Goal: Check status: Check status

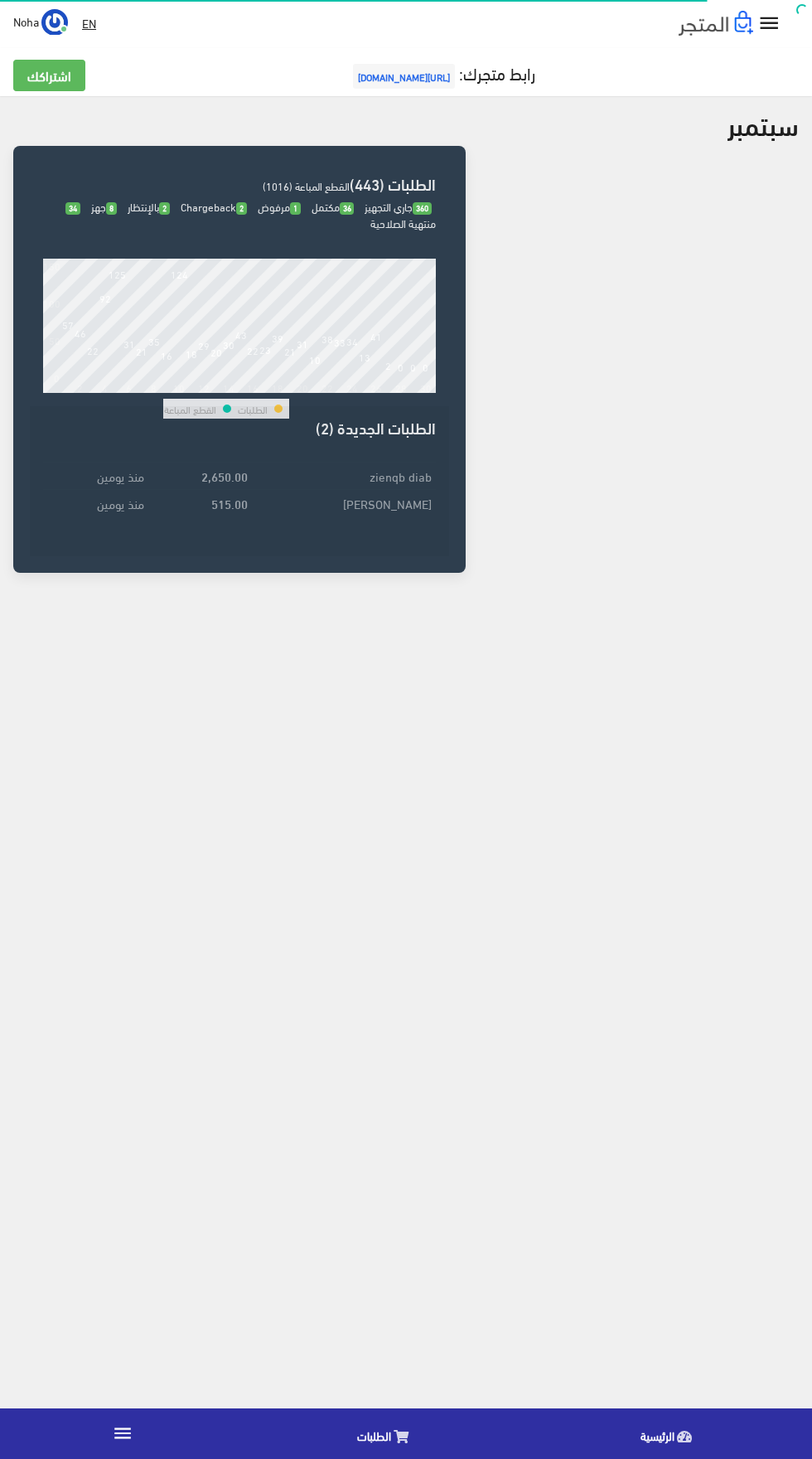
click at [401, 1437] on icon at bounding box center [401, 1437] width 15 height 14
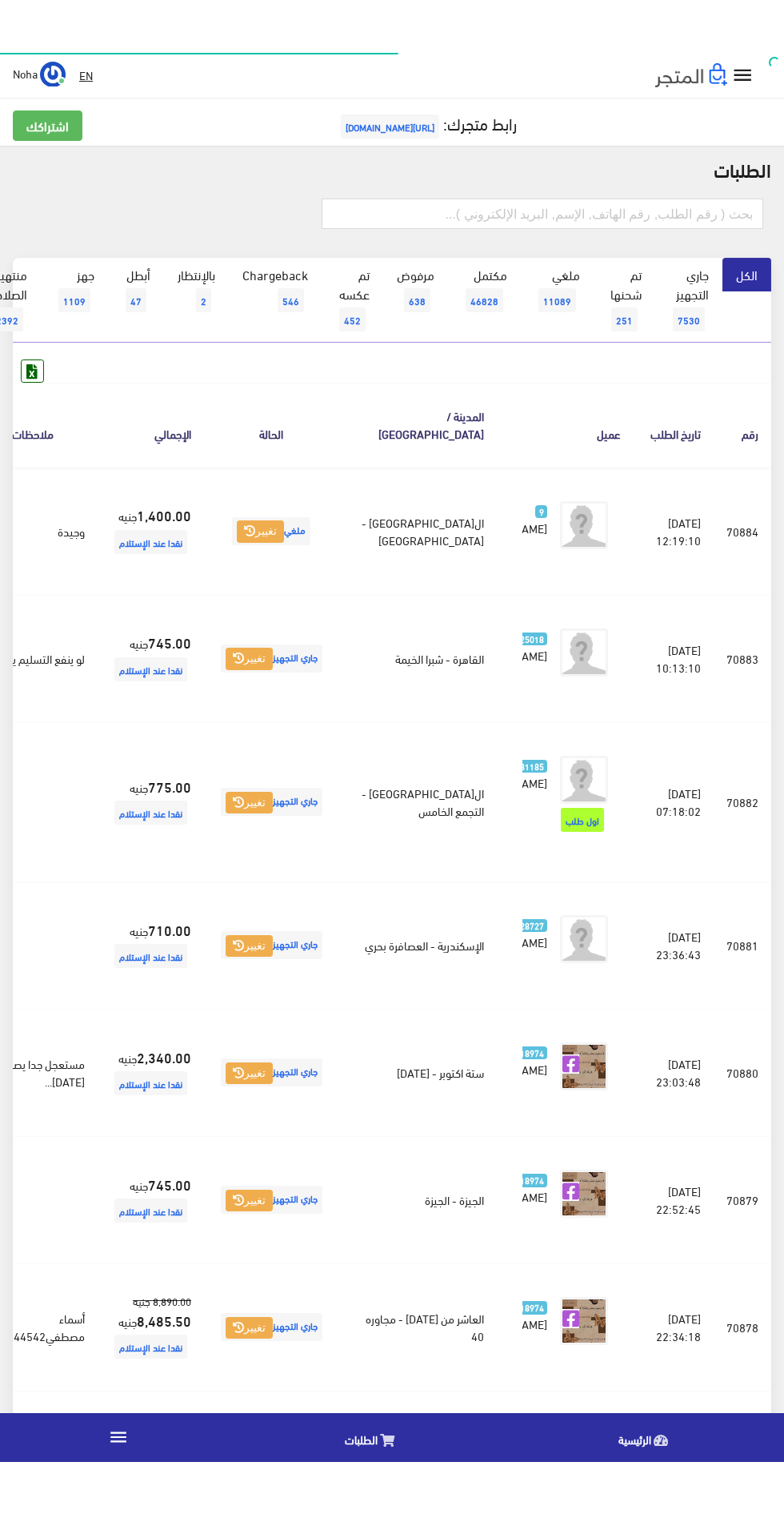
scroll to position [0, -42]
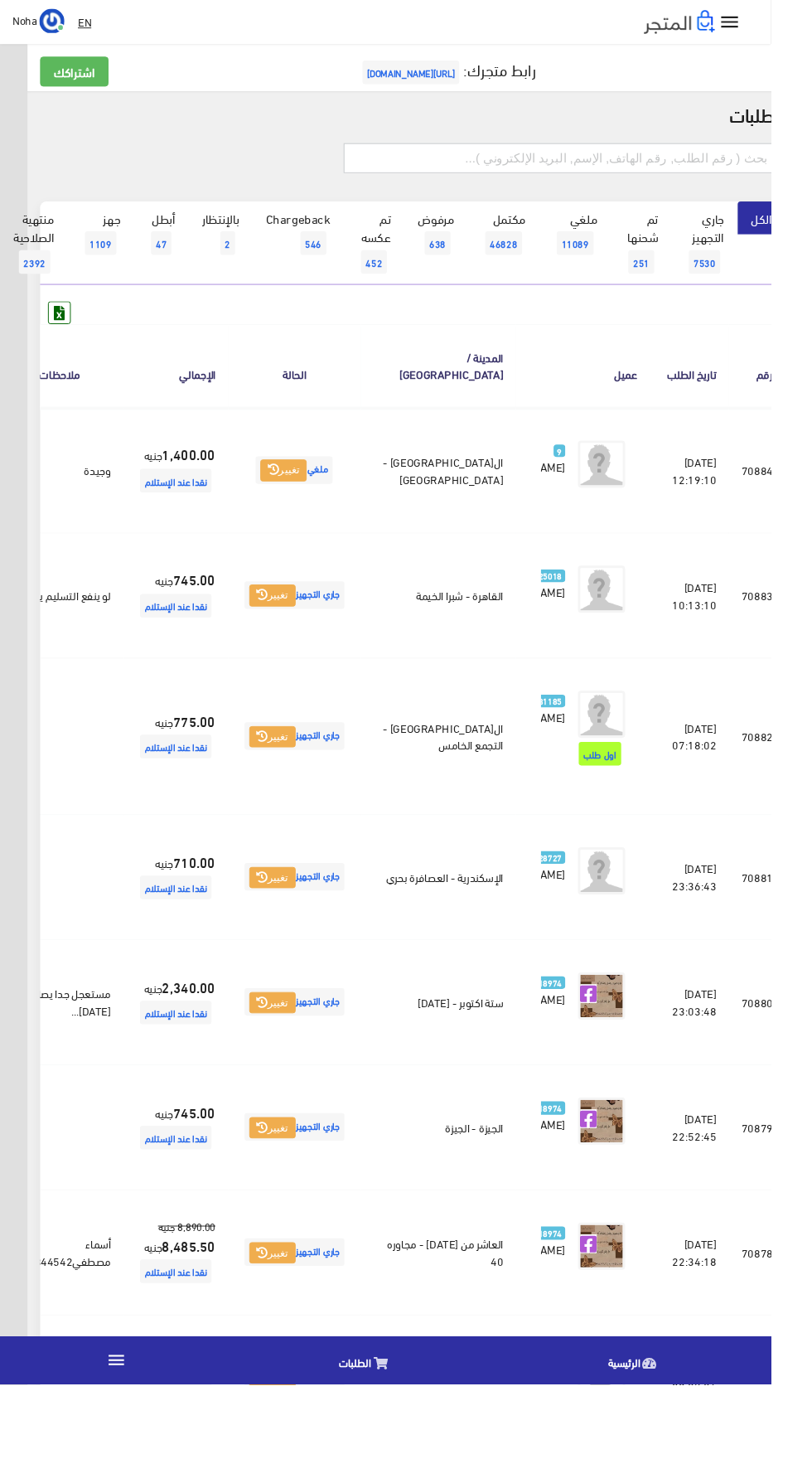
click at [680, 167] on input "text" at bounding box center [591, 167] width 457 height 31
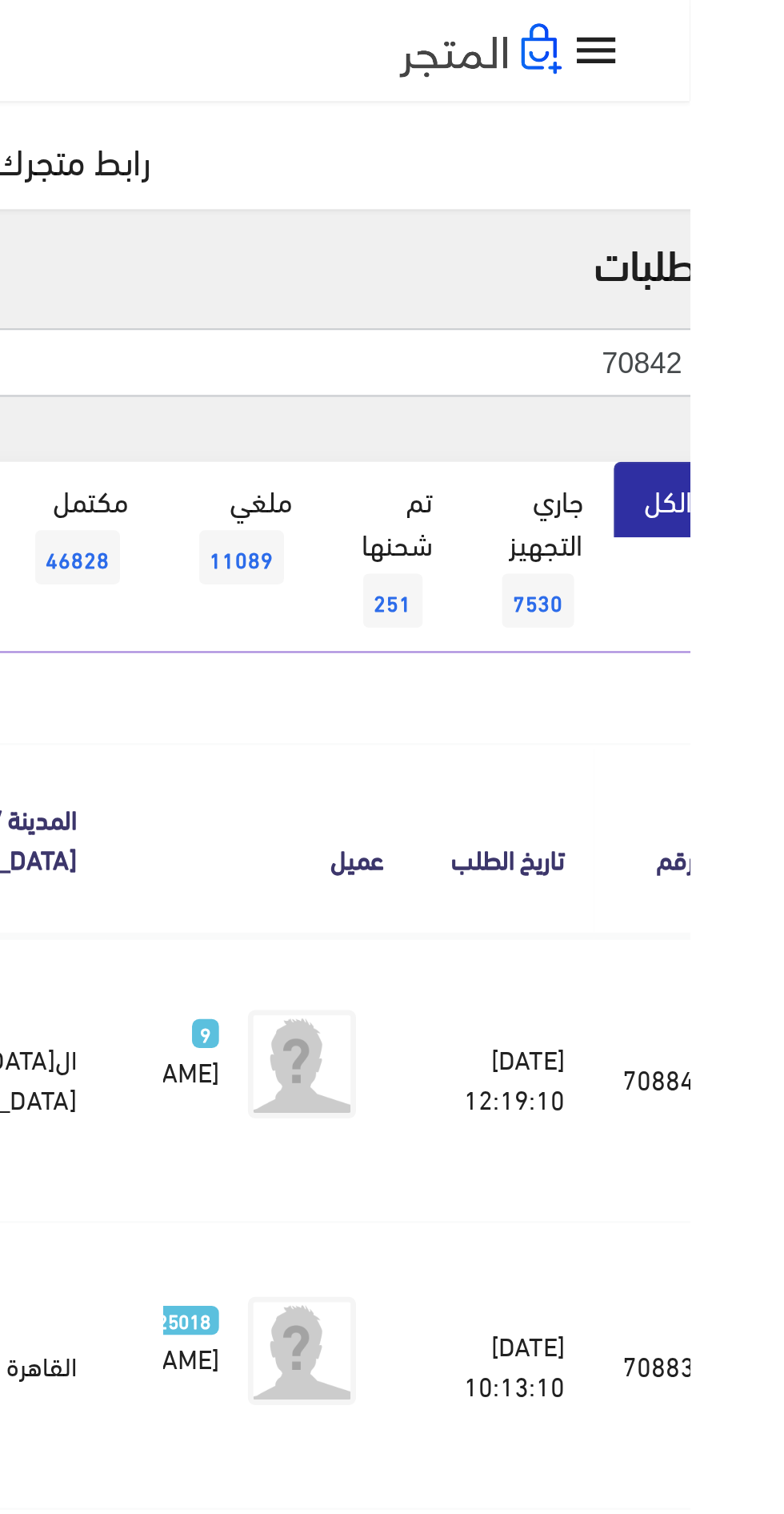
type input "70842"
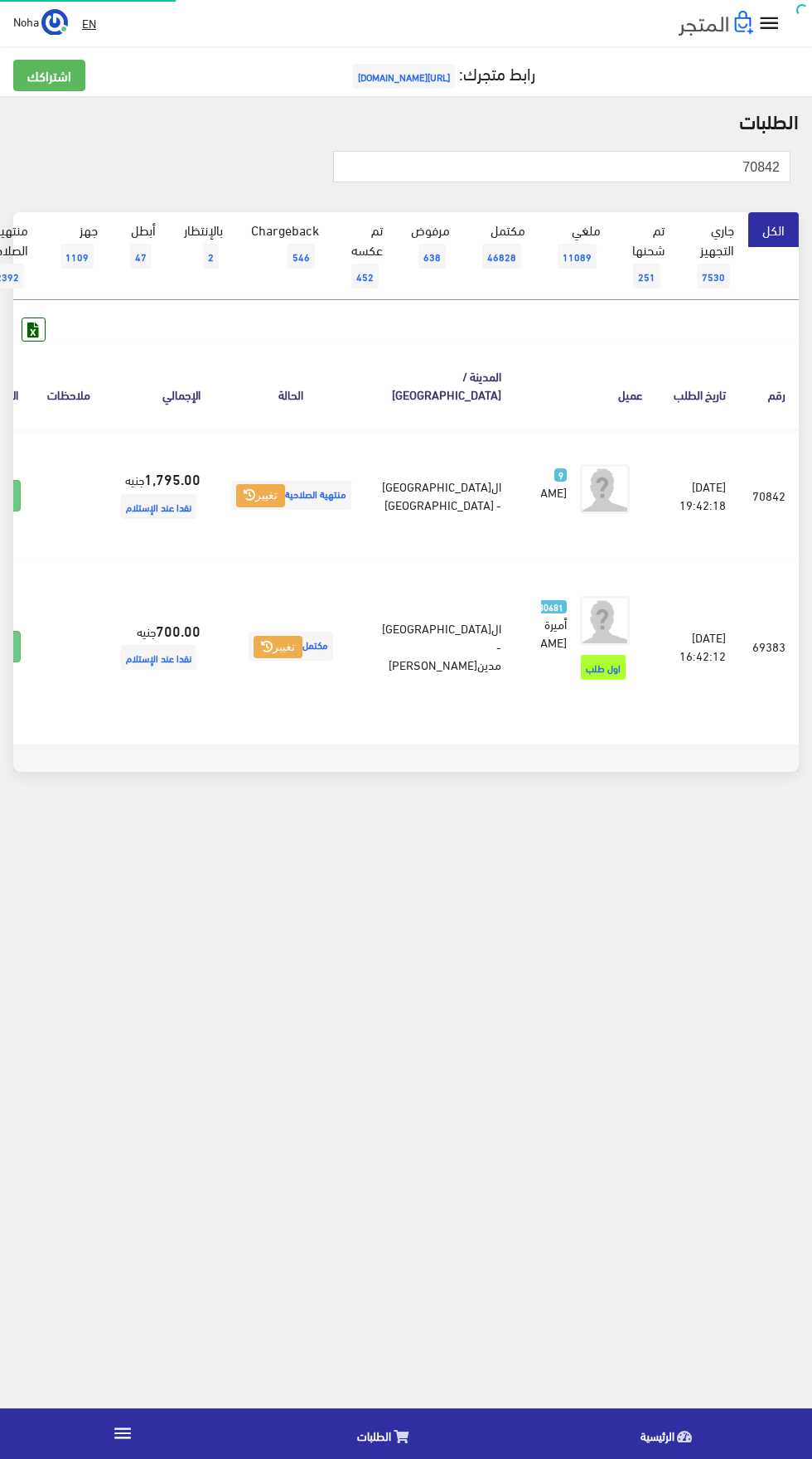
scroll to position [0, -43]
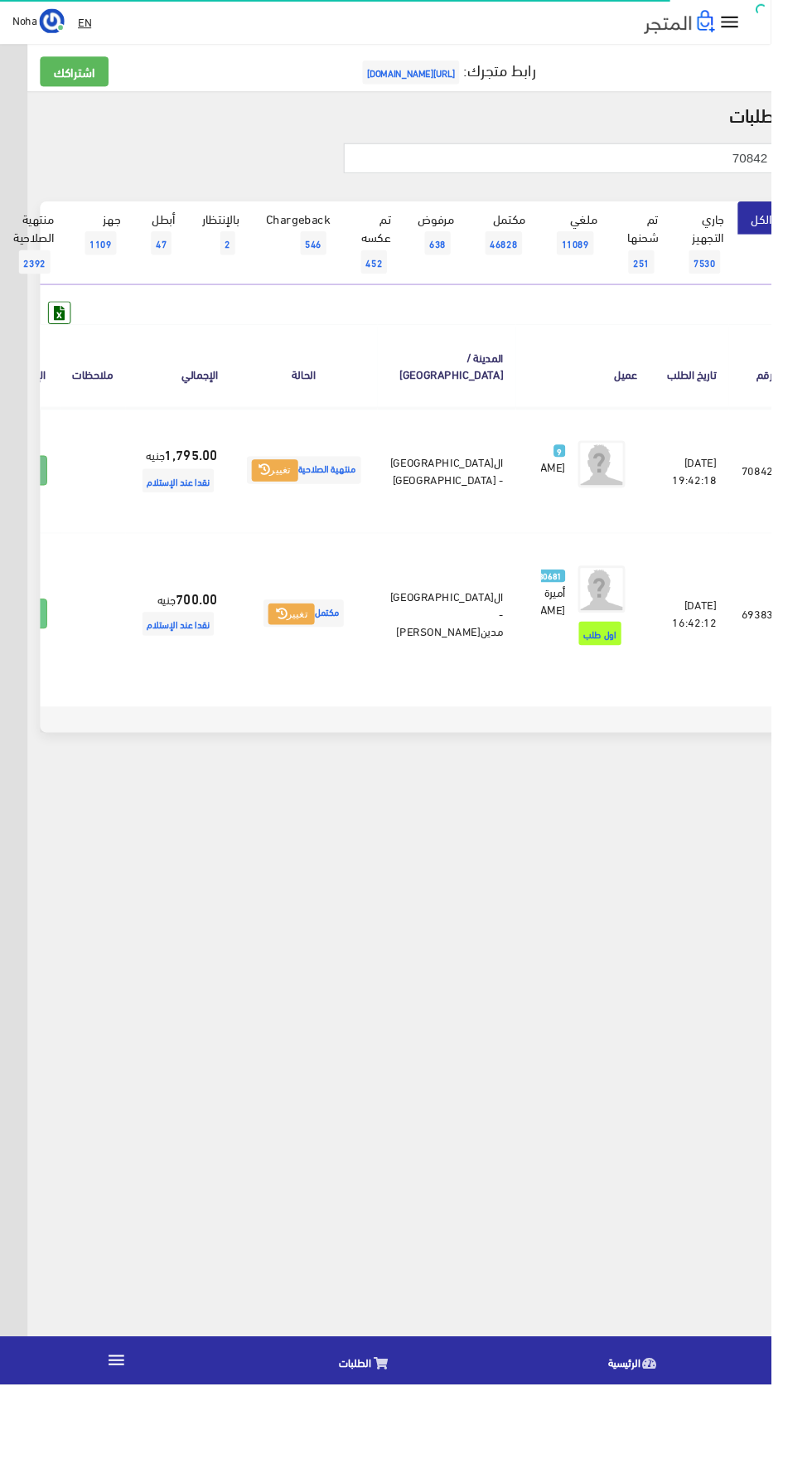
click at [50, 506] on link at bounding box center [28, 495] width 43 height 31
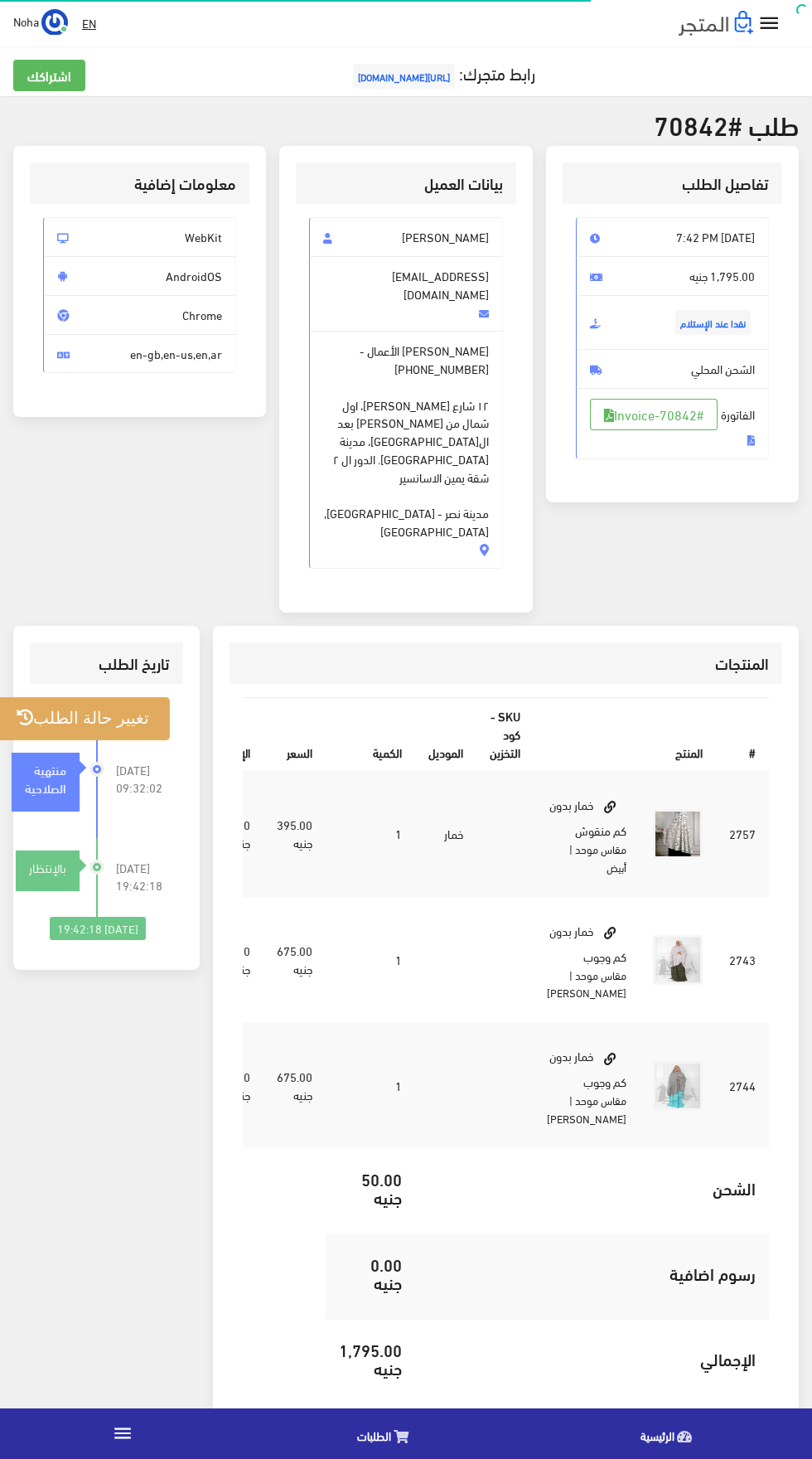
click at [128, 697] on button "تغيير حالة الطلب" at bounding box center [83, 719] width 174 height 42
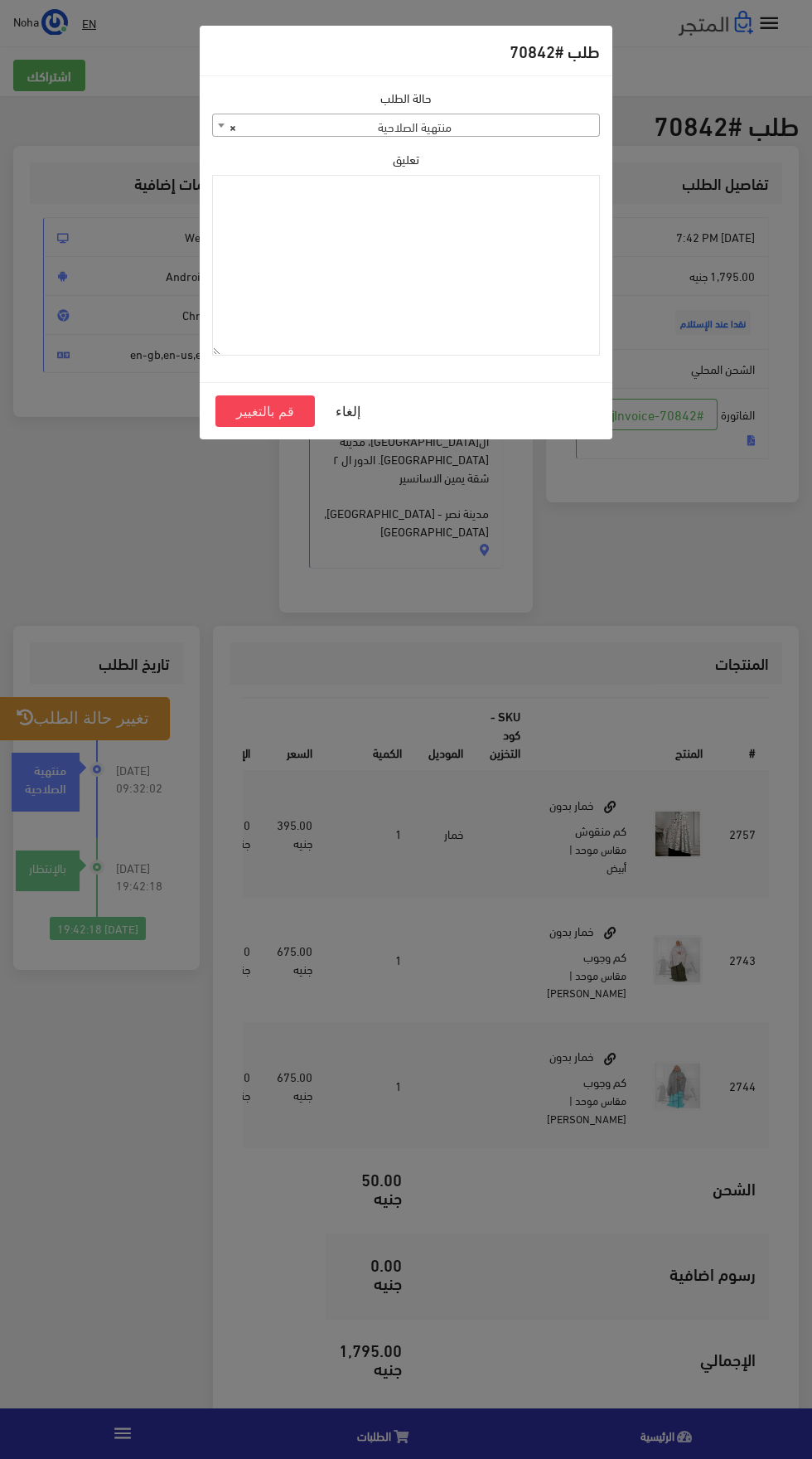
click at [573, 131] on span "× منتهية الصلاحية" at bounding box center [406, 125] width 386 height 23
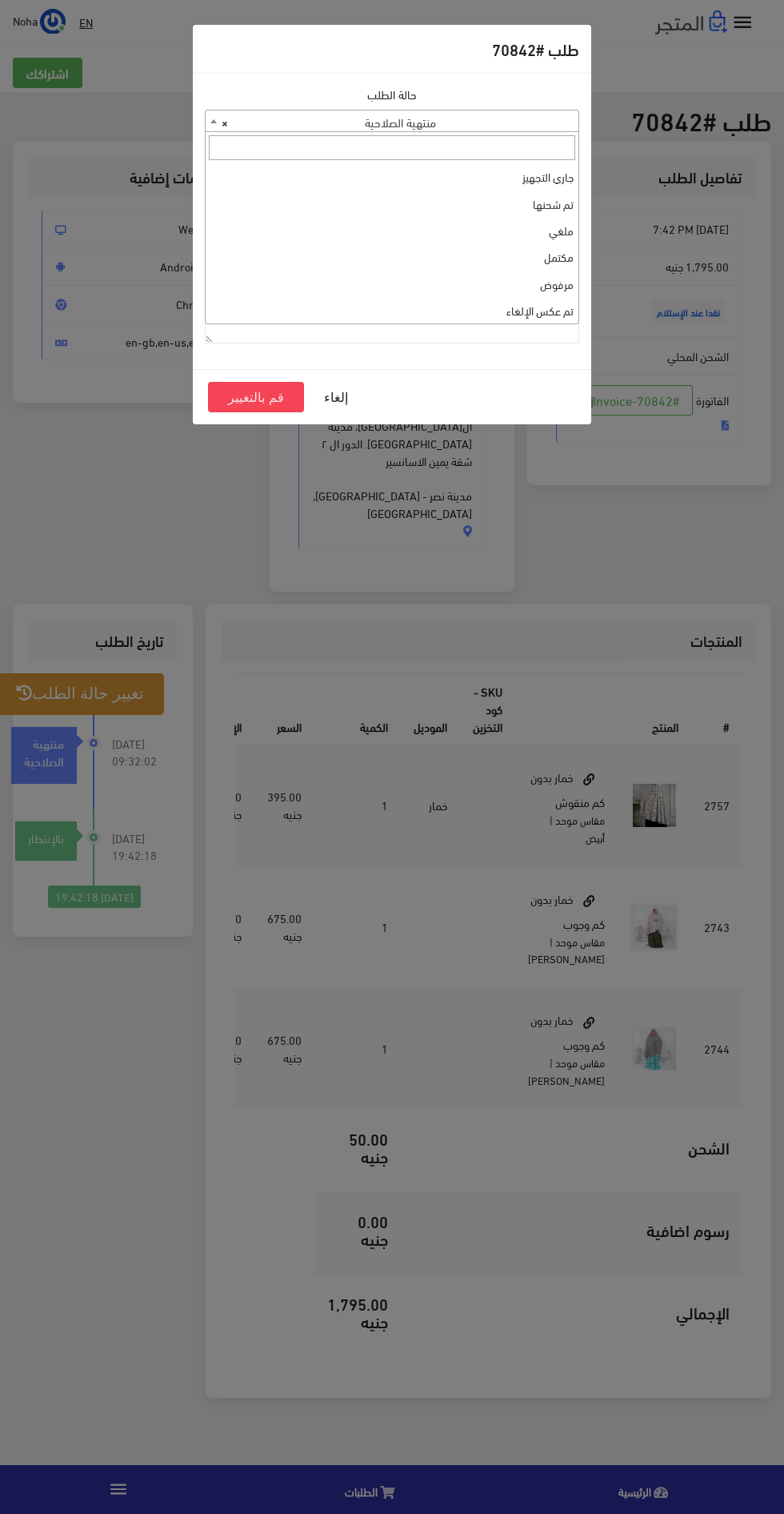
select select "3"
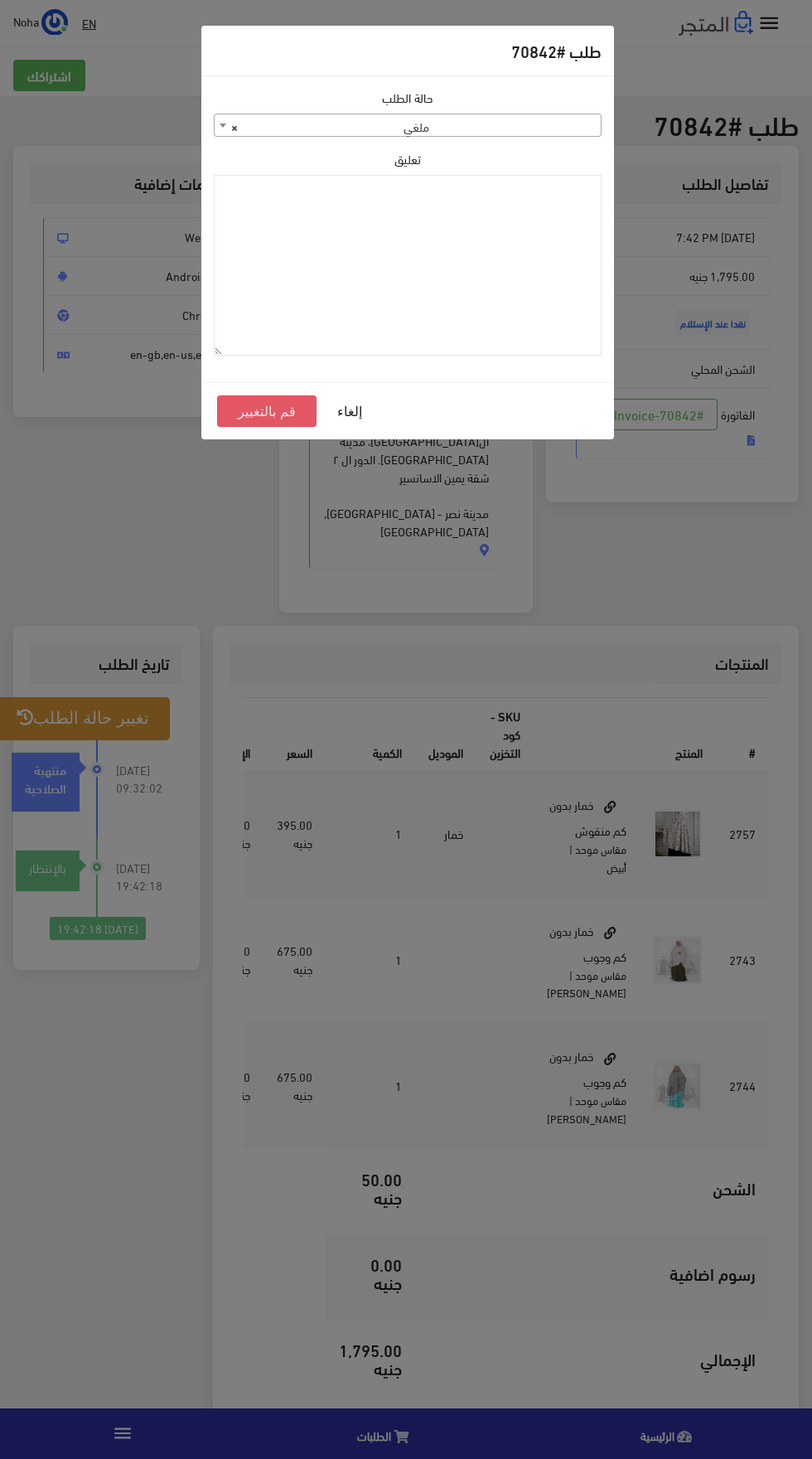
click at [279, 396] on button "قم بالتغيير" at bounding box center [267, 411] width 100 height 31
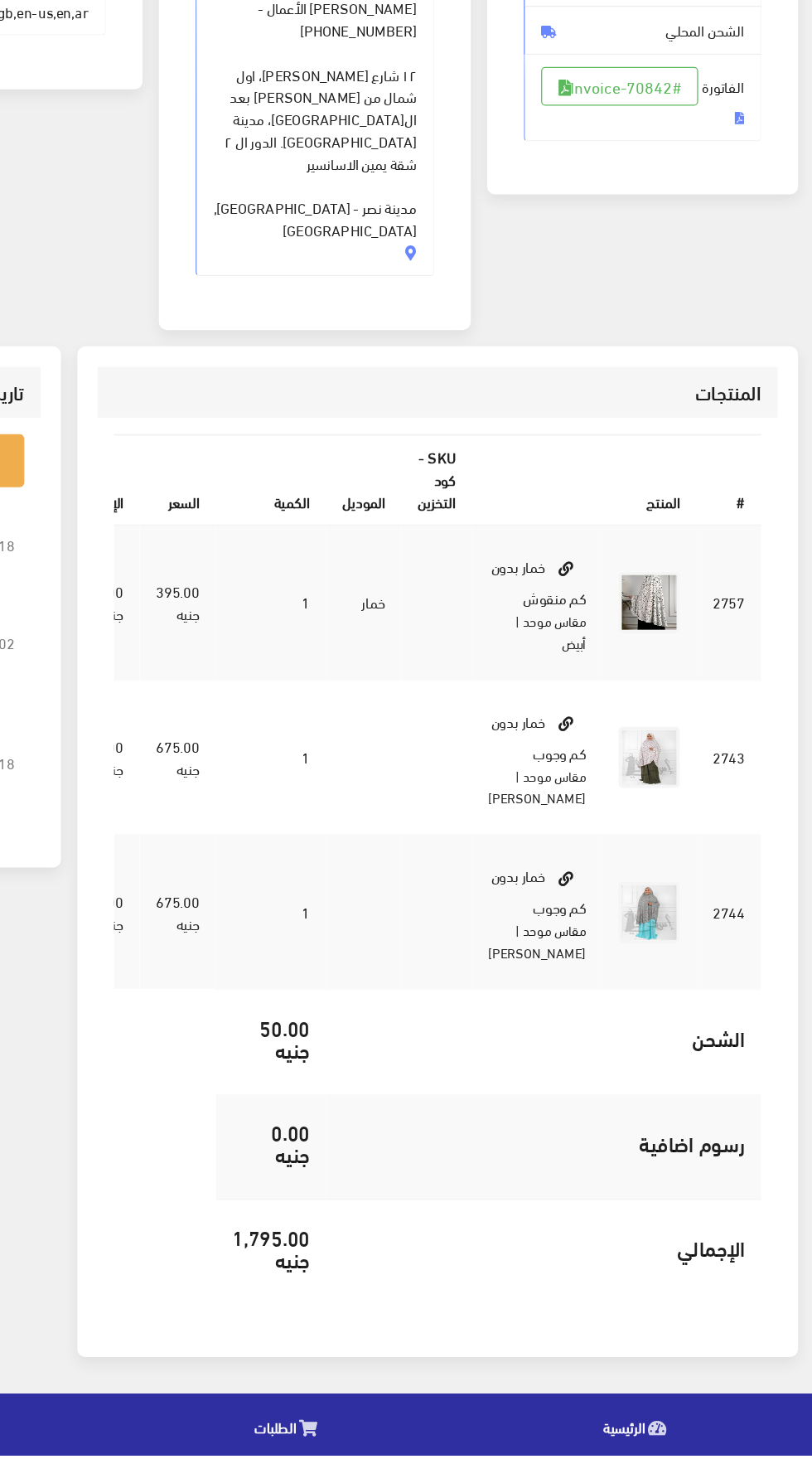
scroll to position [101, 0]
